Goal: Communication & Community: Answer question/provide support

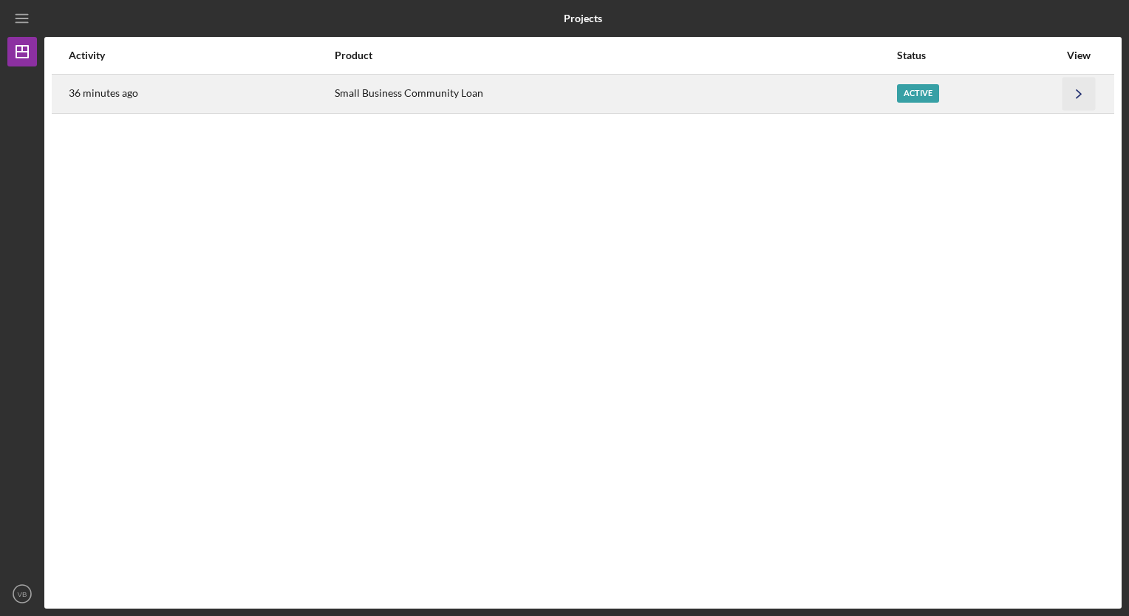
click at [1082, 89] on icon "Icon/Navigate" at bounding box center [1079, 93] width 33 height 33
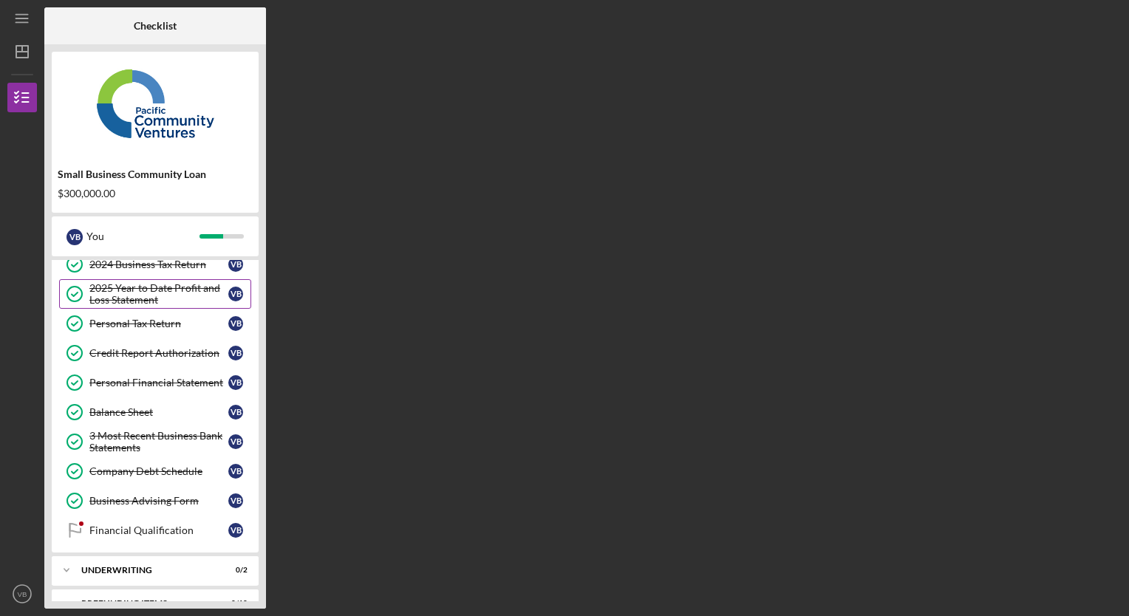
scroll to position [183, 0]
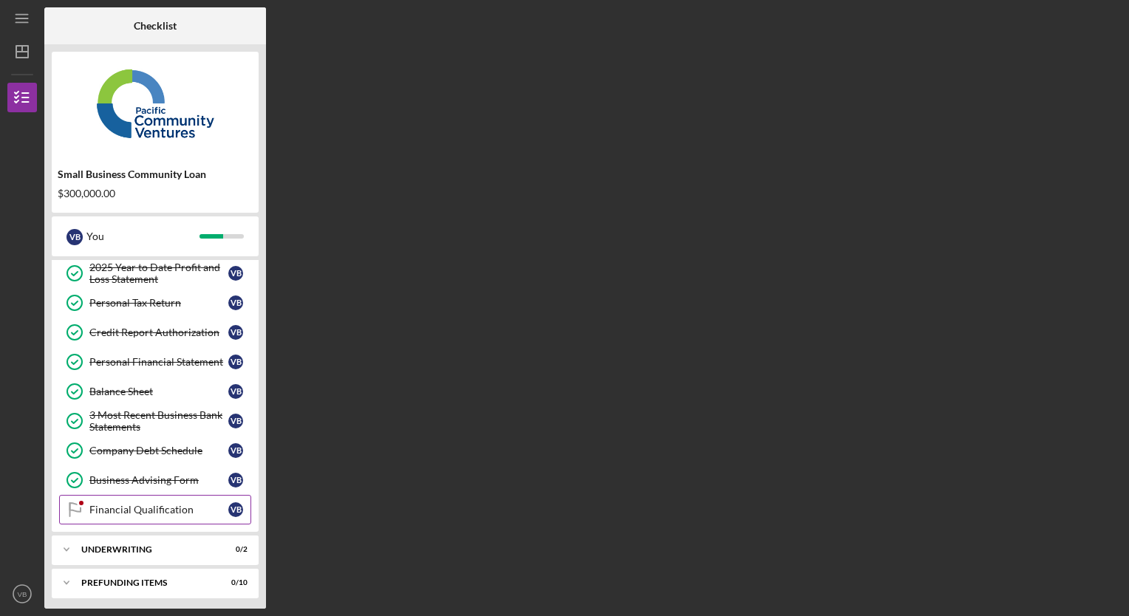
click at [129, 504] on div "Financial Qualification" at bounding box center [158, 510] width 139 height 12
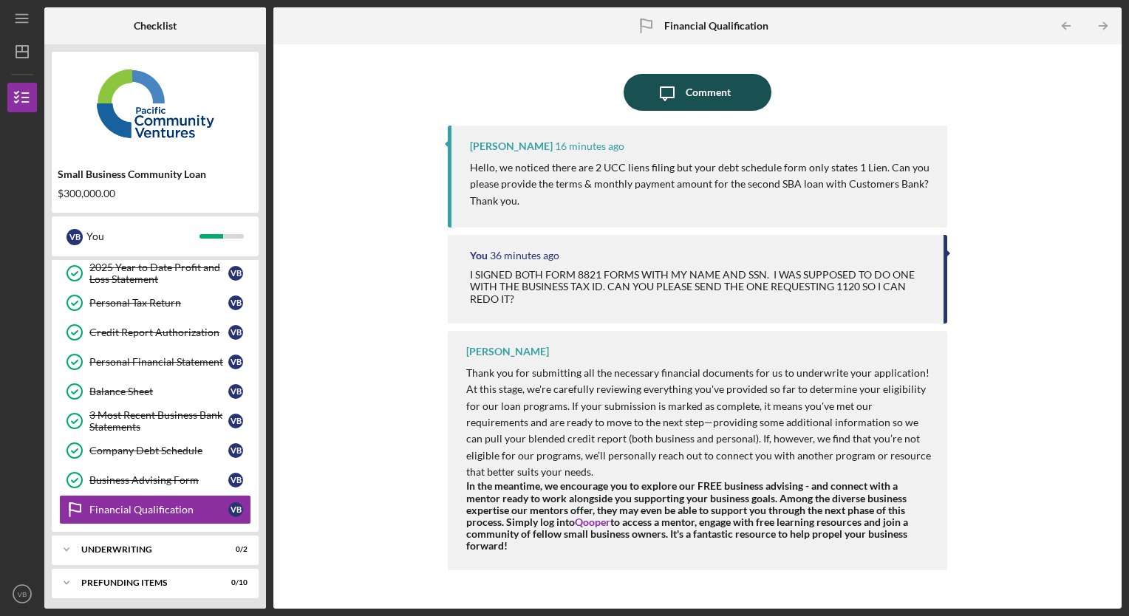
click at [715, 103] on div "Comment" at bounding box center [708, 92] width 45 height 37
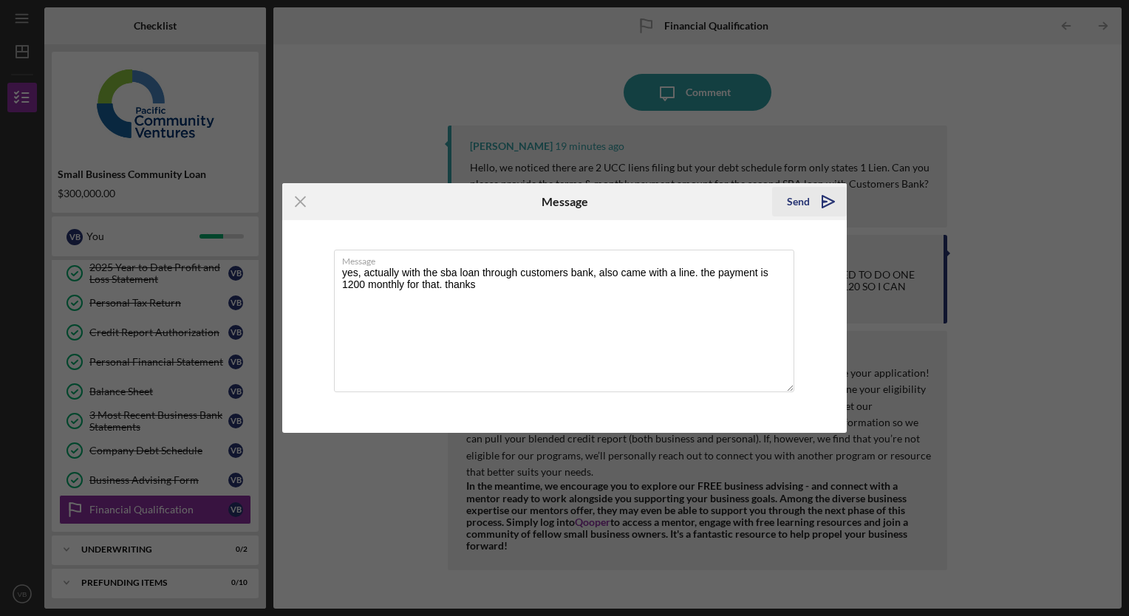
type textarea "yes, actually with the sba loan through customers bank, also came with a line. …"
click at [805, 203] on div "Send" at bounding box center [798, 202] width 23 height 30
